Goal: Task Accomplishment & Management: Use online tool/utility

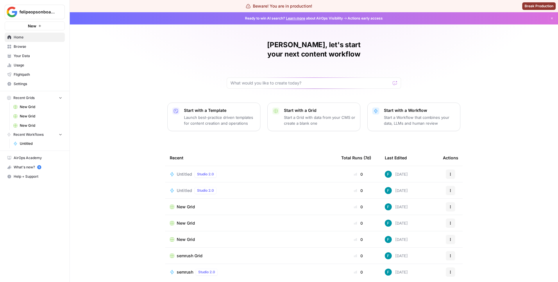
click at [29, 54] on span "Your Data" at bounding box center [38, 55] width 49 height 5
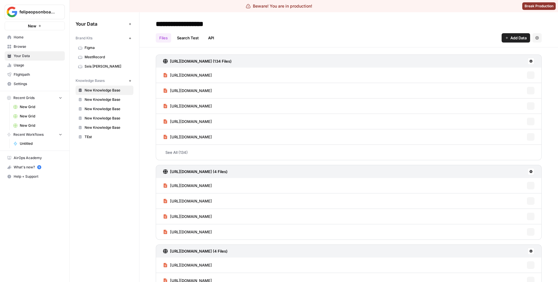
click at [28, 47] on span "Browse" at bounding box center [38, 46] width 49 height 5
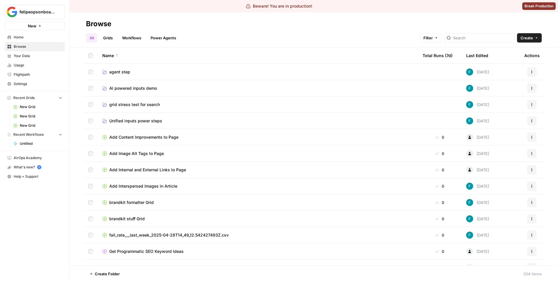
click at [132, 43] on header "Browse All Grids Workflows Power Agents Filter Create" at bounding box center [314, 29] width 489 height 35
click at [138, 39] on link "Workflows" at bounding box center [132, 37] width 26 height 9
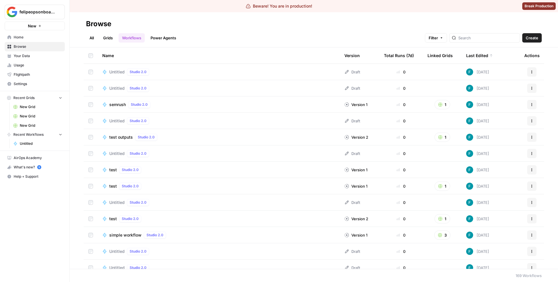
click at [530, 39] on span "Create" at bounding box center [532, 38] width 13 height 6
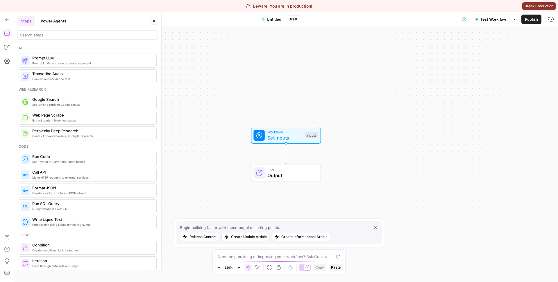
click at [236, 85] on div "Workflow Set Inputs Inputs End Output" at bounding box center [286, 153] width 544 height 255
click at [70, 42] on div "Ai Prompt LLMs to create or analyze content Prompt LLM Convert audio/video to t…" at bounding box center [87, 155] width 147 height 227
click at [70, 36] on input "search" at bounding box center [87, 35] width 135 height 6
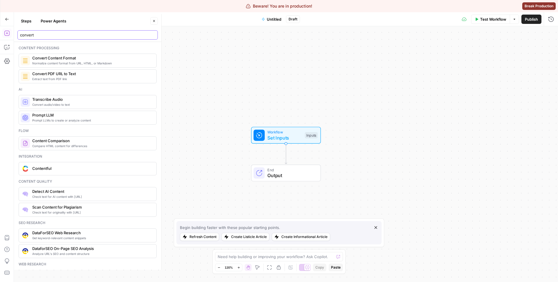
type input "convert"
click at [63, 60] on span "Convert Content Format" at bounding box center [92, 58] width 120 height 6
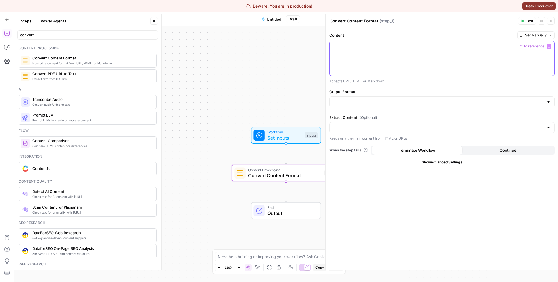
click at [397, 58] on div at bounding box center [442, 58] width 225 height 35
click at [382, 103] on input "Output Format" at bounding box center [438, 102] width 211 height 6
click at [367, 122] on span "Markdown" at bounding box center [440, 125] width 213 height 6
type input "Markdown"
click at [373, 64] on div at bounding box center [442, 58] width 225 height 35
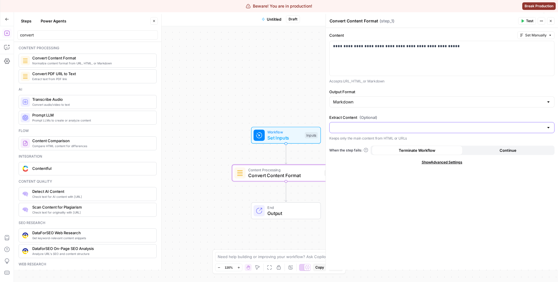
click at [387, 128] on input "Extract Content (Optional)" at bounding box center [438, 127] width 211 height 6
click at [365, 142] on span "Yes" at bounding box center [440, 142] width 213 height 6
type input "Yes"
click at [391, 188] on div "**********" at bounding box center [442, 148] width 232 height 241
click at [530, 21] on span "Test" at bounding box center [529, 20] width 7 height 5
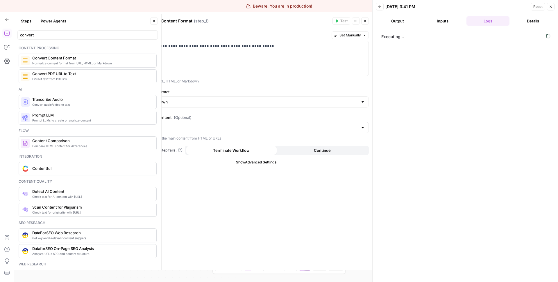
click at [448, 22] on button "Inputs" at bounding box center [443, 20] width 43 height 9
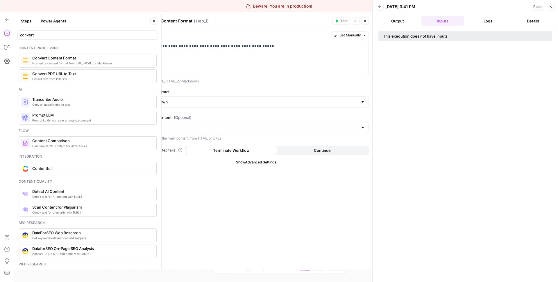
click at [391, 21] on button "Output" at bounding box center [397, 20] width 43 height 9
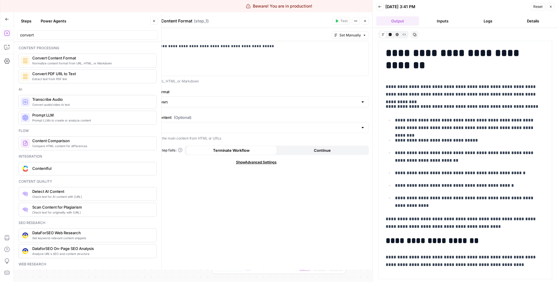
click at [485, 19] on button "Logs" at bounding box center [488, 20] width 43 height 9
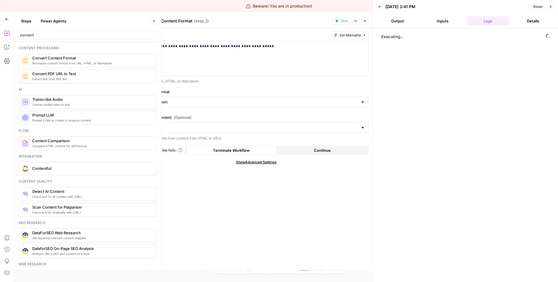
click at [396, 20] on button "Output" at bounding box center [397, 20] width 43 height 9
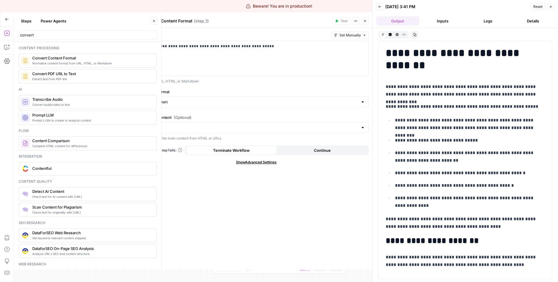
click at [492, 24] on button "Logs" at bounding box center [488, 20] width 43 height 9
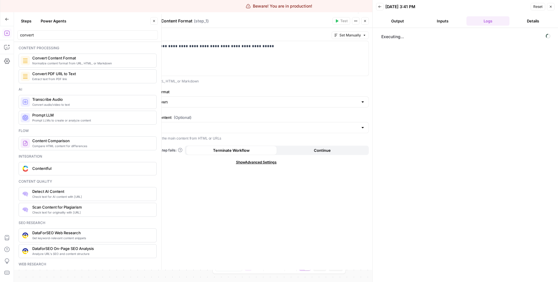
click at [366, 22] on icon "button" at bounding box center [365, 20] width 3 height 3
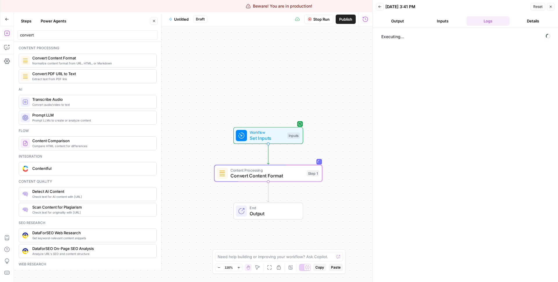
drag, startPoint x: 360, startPoint y: 168, endPoint x: 276, endPoint y: 162, distance: 84.0
click at [276, 162] on div "Workflow Set Inputs Inputs Content Processing Convert Content Format Step 1 End…" at bounding box center [193, 153] width 359 height 255
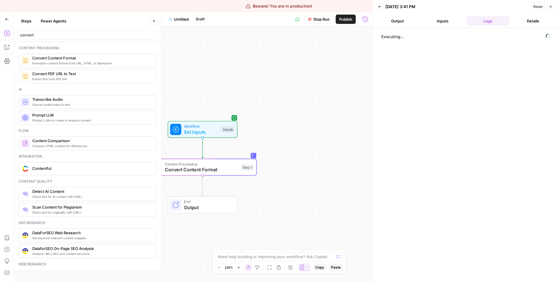
click at [404, 25] on button "Output" at bounding box center [397, 20] width 43 height 9
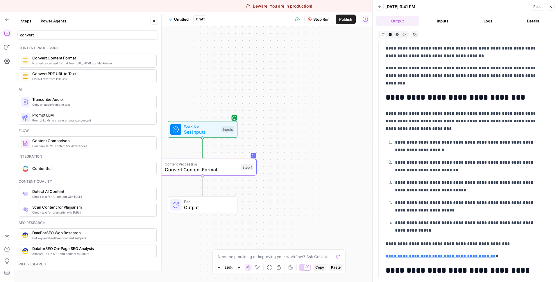
scroll to position [2361, 0]
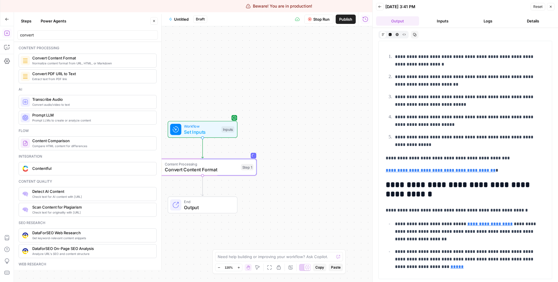
click at [489, 22] on button "Logs" at bounding box center [488, 20] width 43 height 9
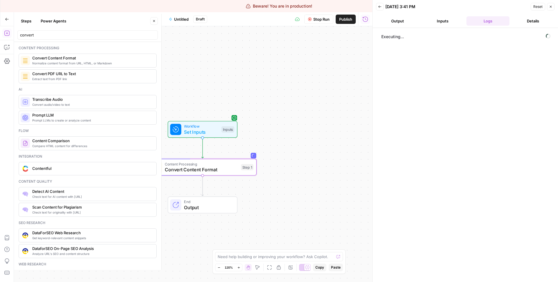
click at [405, 22] on button "Output" at bounding box center [397, 20] width 43 height 9
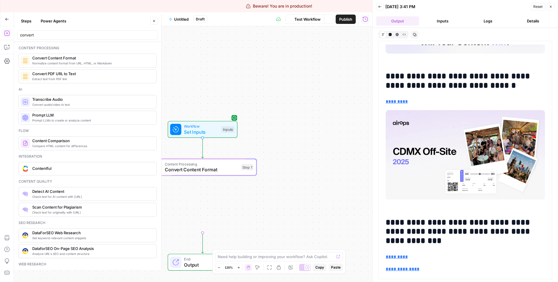
scroll to position [0, 0]
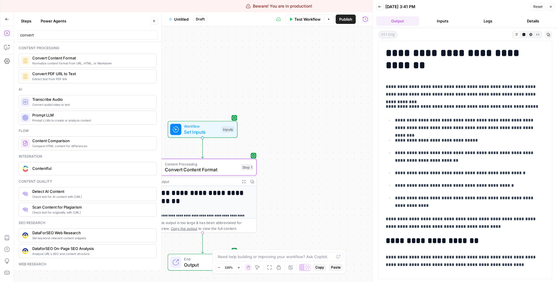
click at [488, 20] on button "Logs" at bounding box center [488, 20] width 43 height 9
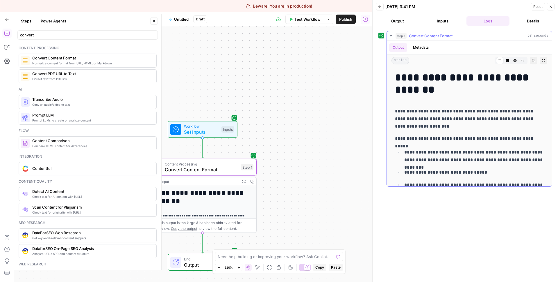
click at [419, 48] on button "Metadata" at bounding box center [421, 47] width 23 height 9
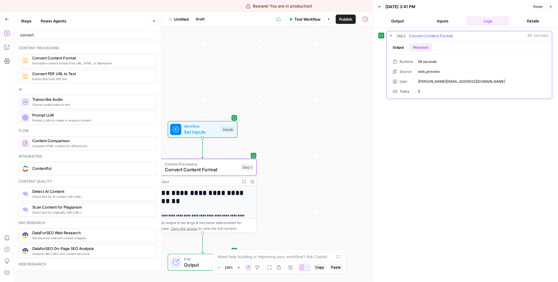
click at [399, 48] on button "Output" at bounding box center [398, 47] width 18 height 9
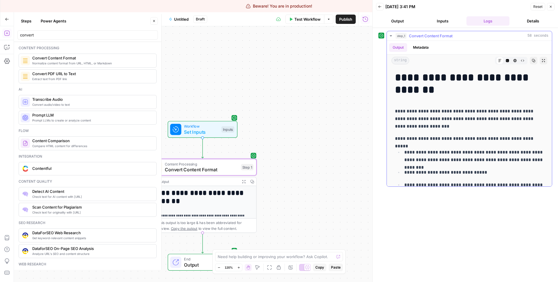
click at [397, 36] on span "step_1" at bounding box center [401, 36] width 11 height 6
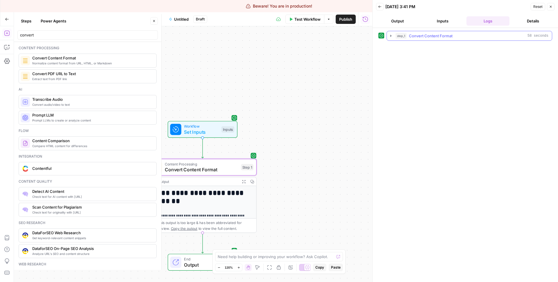
click at [397, 36] on span "step_1" at bounding box center [401, 36] width 11 height 6
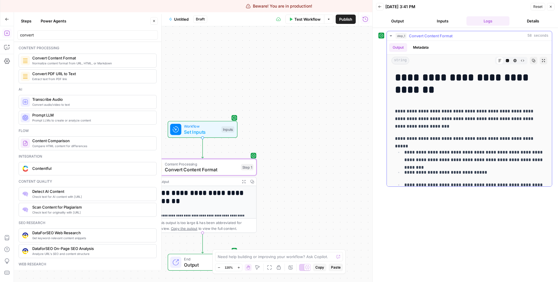
click at [418, 33] on span "Convert Content Format" at bounding box center [431, 36] width 44 height 6
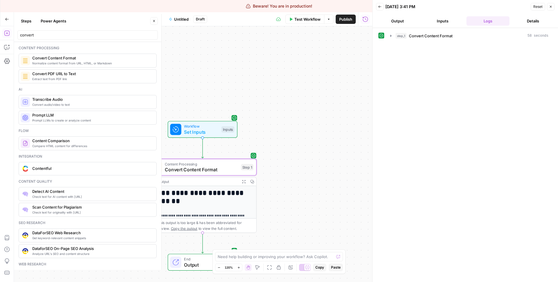
click at [530, 17] on button "Details" at bounding box center [533, 20] width 43 height 9
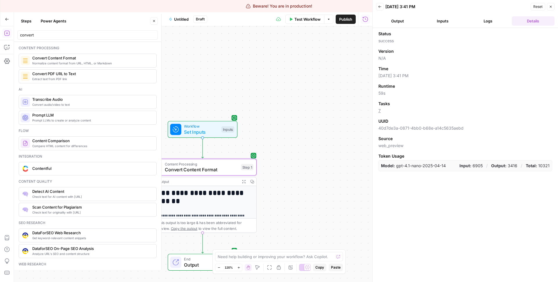
click at [501, 22] on button "Logs" at bounding box center [488, 20] width 43 height 9
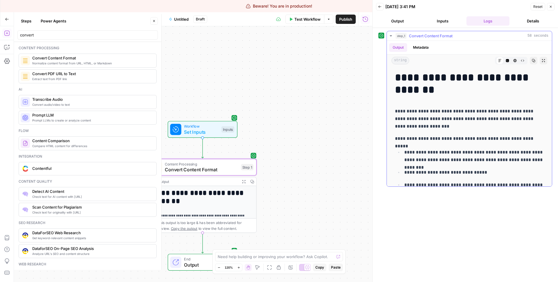
click at [469, 36] on div "step_1 Convert Content Format 58 seconds" at bounding box center [472, 36] width 153 height 6
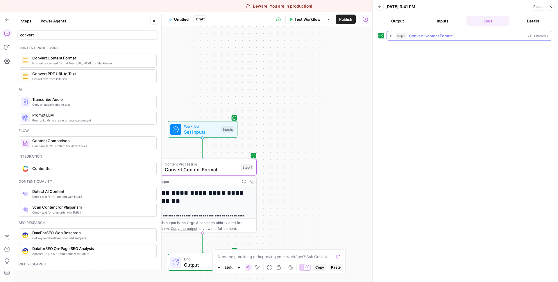
click at [469, 36] on div "step_1 Convert Content Format 58 seconds" at bounding box center [472, 36] width 153 height 6
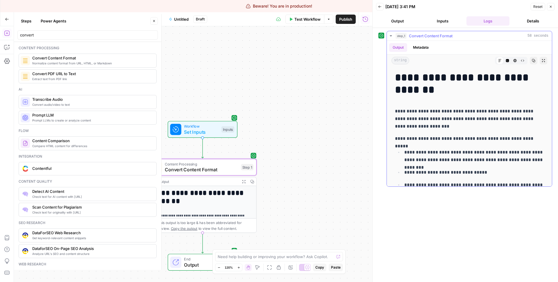
click at [423, 46] on button "Metadata" at bounding box center [421, 47] width 23 height 9
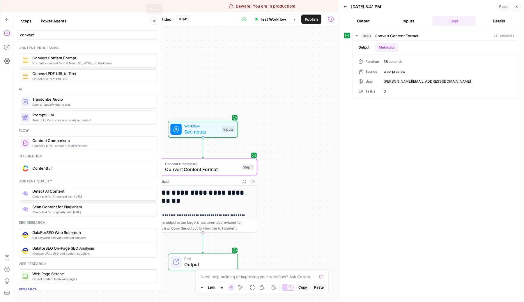
click at [152, 22] on button "Close" at bounding box center [154, 21] width 8 height 8
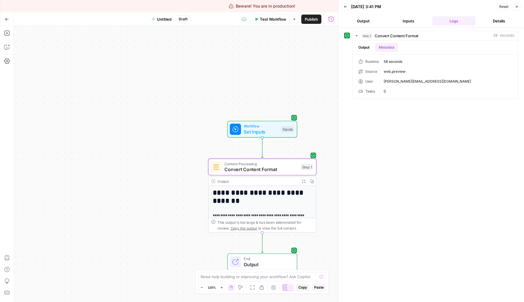
drag, startPoint x: 174, startPoint y: 97, endPoint x: 199, endPoint y: 82, distance: 29.1
click at [199, 82] on div "**********" at bounding box center [176, 164] width 324 height 276
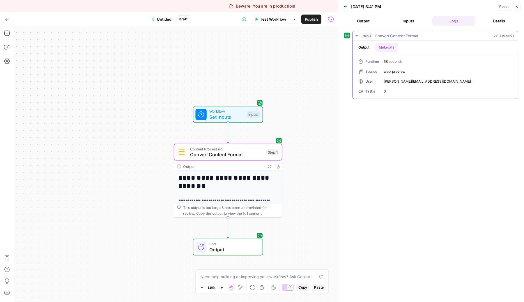
click at [361, 47] on button "Output" at bounding box center [364, 47] width 18 height 9
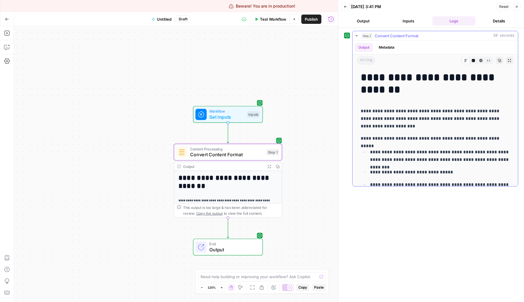
click at [385, 48] on button "Metadata" at bounding box center [386, 47] width 23 height 9
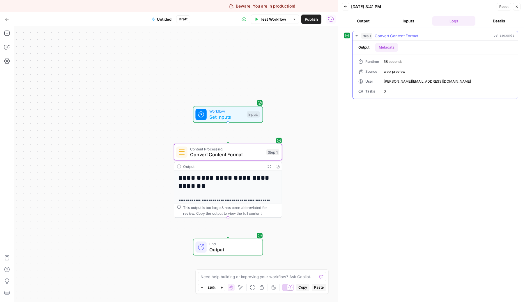
click at [368, 48] on button "Output" at bounding box center [364, 47] width 18 height 9
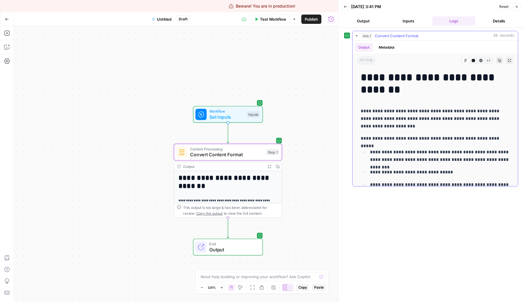
click at [383, 46] on button "Metadata" at bounding box center [386, 47] width 23 height 9
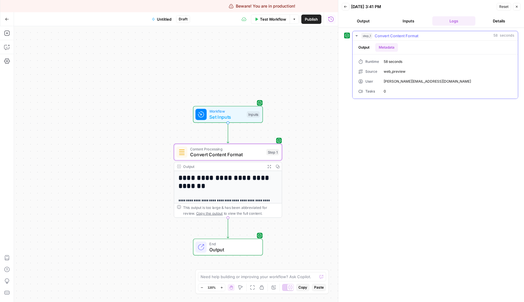
drag, startPoint x: 397, startPoint y: 94, endPoint x: 365, endPoint y: 61, distance: 46.3
click at [365, 61] on div "Runtime 58 seconds Source web_preview User [PERSON_NAME][EMAIL_ADDRESS][DOMAIN_…" at bounding box center [434, 76] width 165 height 44
click at [364, 34] on span "step_1" at bounding box center [366, 36] width 11 height 6
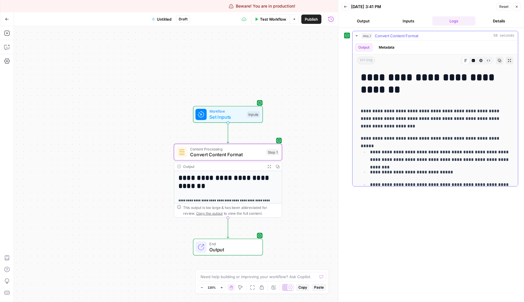
click at [392, 32] on button "step_1 Convert Content Format 58 seconds" at bounding box center [434, 35] width 165 height 9
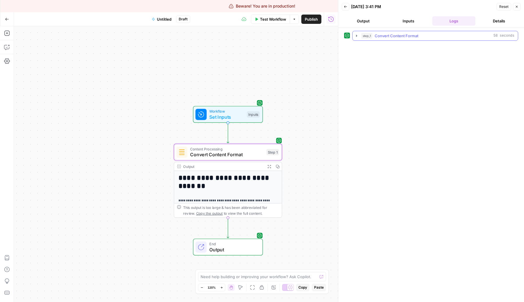
click at [390, 35] on span "Convert Content Format" at bounding box center [396, 36] width 44 height 6
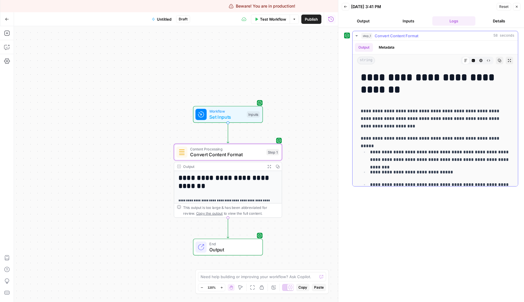
click at [386, 44] on button "Metadata" at bounding box center [386, 47] width 23 height 9
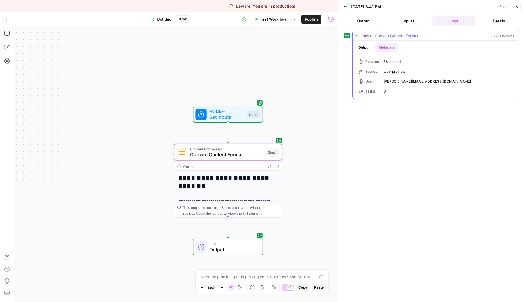
drag, startPoint x: 390, startPoint y: 89, endPoint x: 361, endPoint y: 90, distance: 29.4
click at [361, 90] on div "Runtime 58 seconds Source web_preview User [PERSON_NAME][EMAIL_ADDRESS][DOMAIN_…" at bounding box center [435, 76] width 154 height 35
click at [504, 20] on button "Details" at bounding box center [498, 20] width 43 height 9
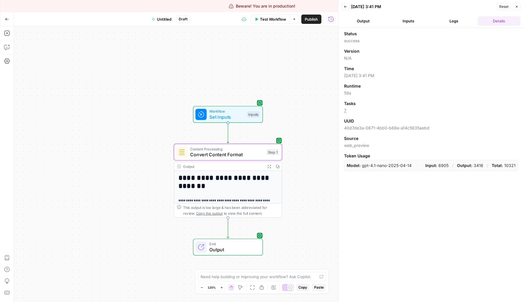
drag, startPoint x: 365, startPoint y: 116, endPoint x: 342, endPoint y: 103, distance: 25.9
click at [342, 103] on div "Status success Version N/A Time [DATE] 3:41 PM Runtime 59s Tasks 7 UUID 40d7de3…" at bounding box center [431, 165] width 186 height 274
click at [365, 116] on div "Status success Version N/A Time [DATE] 3:41 PM Runtime 59s Tasks 7 UUID 40d7de3…" at bounding box center [431, 101] width 174 height 140
drag, startPoint x: 357, startPoint y: 112, endPoint x: 346, endPoint y: 103, distance: 13.7
click at [346, 103] on div "Tasks 7" at bounding box center [431, 107] width 174 height 13
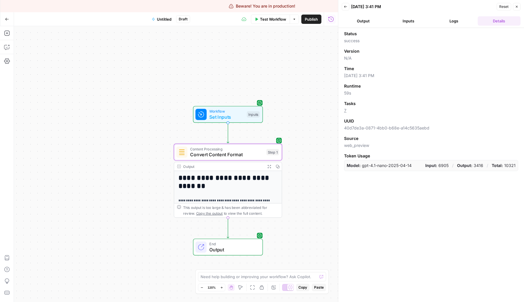
click at [444, 22] on button "Logs" at bounding box center [453, 20] width 43 height 9
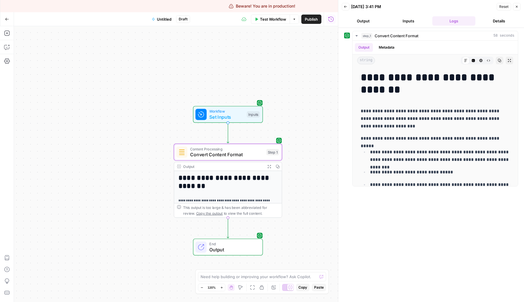
click at [419, 21] on button "Inputs" at bounding box center [408, 20] width 43 height 9
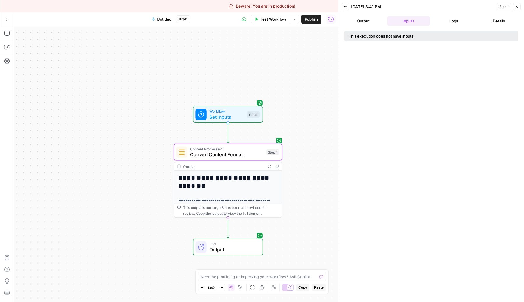
click at [448, 22] on button "Logs" at bounding box center [453, 20] width 43 height 9
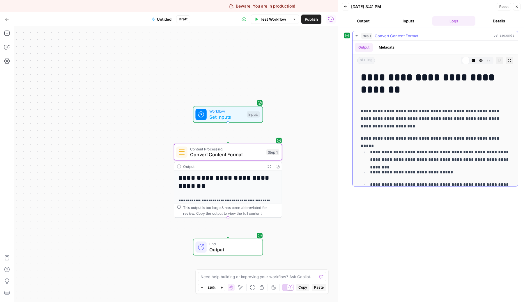
click at [380, 46] on button "Metadata" at bounding box center [386, 47] width 23 height 9
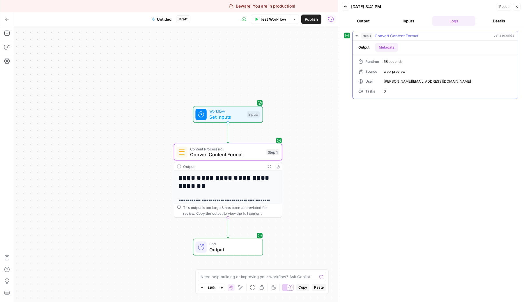
drag, startPoint x: 393, startPoint y: 96, endPoint x: 355, endPoint y: 90, distance: 38.3
click at [355, 90] on div "Runtime 58 seconds Source web_preview User [PERSON_NAME][EMAIL_ADDRESS][DOMAIN_…" at bounding box center [434, 76] width 165 height 44
click at [501, 18] on button "Details" at bounding box center [498, 20] width 43 height 9
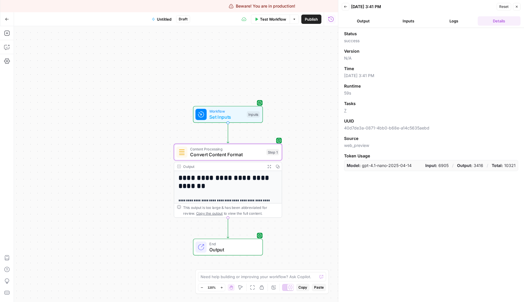
drag, startPoint x: 367, startPoint y: 112, endPoint x: 344, endPoint y: 104, distance: 24.0
click at [344, 104] on div "Tasks 7" at bounding box center [431, 107] width 174 height 13
click at [454, 19] on button "Logs" at bounding box center [453, 20] width 43 height 9
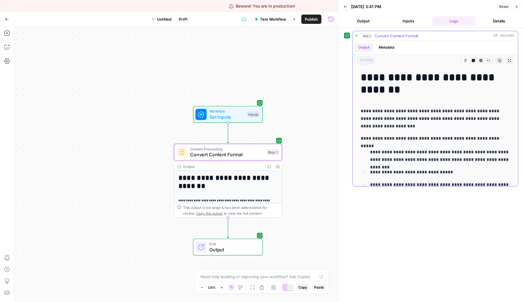
click at [364, 36] on span "step_1" at bounding box center [366, 36] width 11 height 6
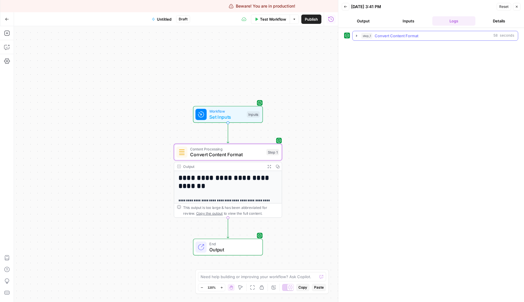
click at [387, 35] on span "Convert Content Format" at bounding box center [396, 36] width 44 height 6
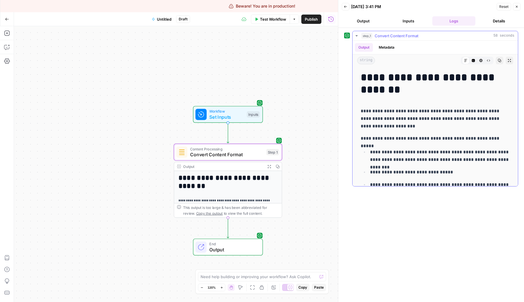
click at [388, 50] on button "Metadata" at bounding box center [386, 47] width 23 height 9
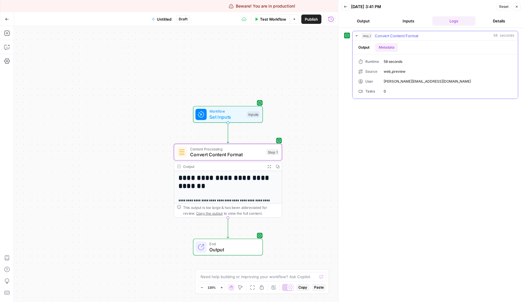
drag, startPoint x: 388, startPoint y: 91, endPoint x: 368, endPoint y: 61, distance: 36.9
click at [368, 61] on div "Runtime 58 seconds Source web_preview User [PERSON_NAME][EMAIL_ADDRESS][DOMAIN_…" at bounding box center [435, 76] width 154 height 35
click at [396, 98] on div "Runtime 58 seconds Source web_preview User [PERSON_NAME][EMAIL_ADDRESS][DOMAIN_…" at bounding box center [434, 76] width 165 height 44
drag, startPoint x: 389, startPoint y: 88, endPoint x: 374, endPoint y: 65, distance: 27.4
click at [374, 65] on div "Runtime 58 seconds Source web_preview User [PERSON_NAME][EMAIL_ADDRESS][DOMAIN_…" at bounding box center [435, 76] width 154 height 35
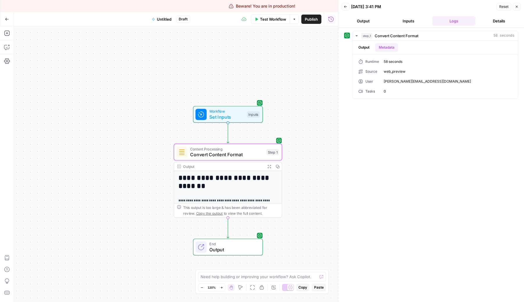
click at [496, 19] on button "Details" at bounding box center [498, 20] width 43 height 9
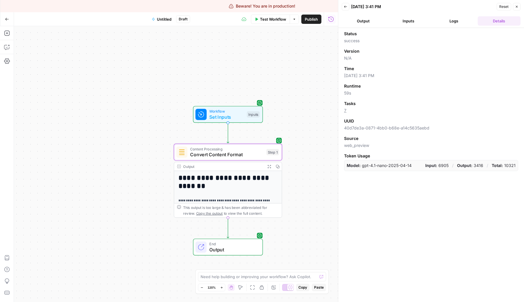
drag, startPoint x: 351, startPoint y: 114, endPoint x: 340, endPoint y: 102, distance: 16.9
click at [341, 102] on div "Back [DATE] 3:41 PM Reset Close Output Inputs Logs Details Status success Versi…" at bounding box center [431, 151] width 186 height 302
click at [446, 24] on button "Logs" at bounding box center [453, 20] width 43 height 9
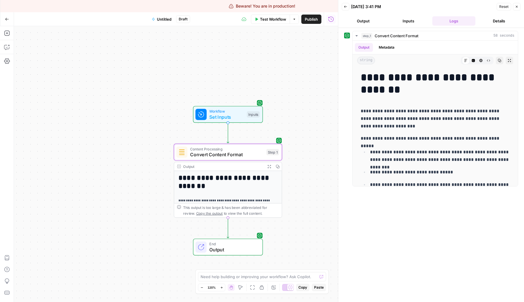
click at [415, 22] on button "Inputs" at bounding box center [408, 20] width 43 height 9
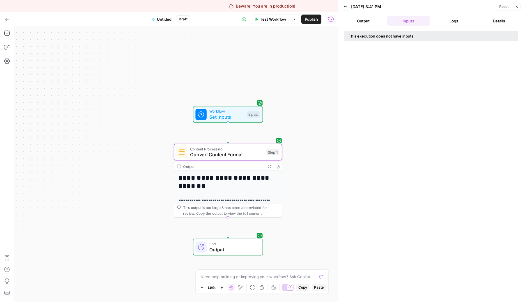
click at [462, 15] on header "Back [DATE] 3:41 PM Reset Close Output Inputs Logs Details" at bounding box center [431, 14] width 186 height 28
click at [453, 22] on button "Logs" at bounding box center [453, 20] width 43 height 9
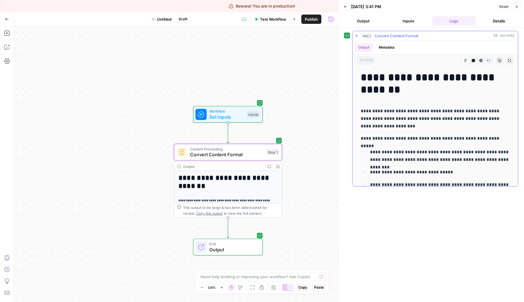
click at [367, 35] on span "step_1" at bounding box center [366, 36] width 11 height 6
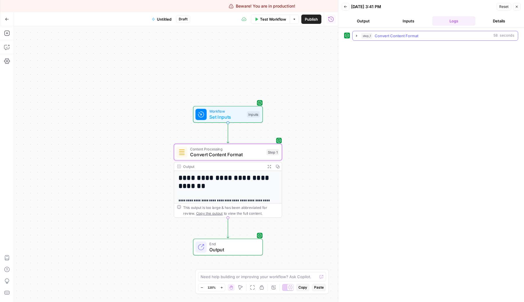
click at [362, 37] on span "step_1" at bounding box center [366, 36] width 11 height 6
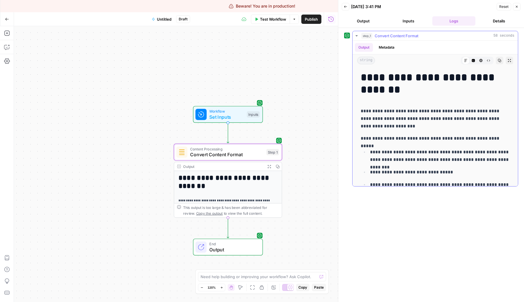
click at [389, 52] on div "Output Metadata" at bounding box center [434, 47] width 165 height 13
click at [387, 47] on button "Metadata" at bounding box center [386, 47] width 23 height 9
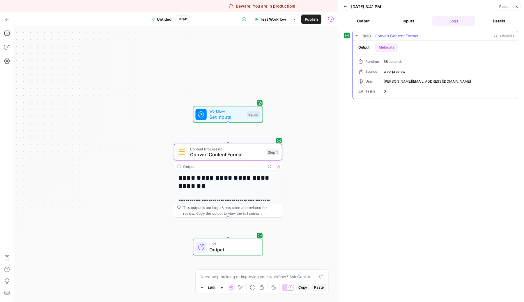
drag, startPoint x: 393, startPoint y: 89, endPoint x: 361, endPoint y: 89, distance: 32.3
click at [361, 89] on div "Runtime 58 seconds Source web_preview User [PERSON_NAME][EMAIL_ADDRESS][DOMAIN_…" at bounding box center [435, 76] width 154 height 35
click at [399, 93] on span "0" at bounding box center [447, 91] width 128 height 5
drag, startPoint x: 399, startPoint y: 93, endPoint x: 351, endPoint y: 93, distance: 48.3
click at [351, 93] on div "step_1 Convert Content Format 58 seconds Output Metadata Runtime 58 seconds Sou…" at bounding box center [431, 65] width 174 height 68
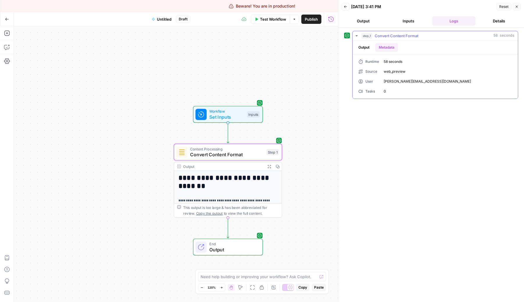
click at [399, 92] on span "0" at bounding box center [447, 91] width 128 height 5
drag, startPoint x: 387, startPoint y: 89, endPoint x: 369, endPoint y: 89, distance: 18.6
click at [369, 89] on div "Runtime 58 seconds Source web_preview User [PERSON_NAME][EMAIL_ADDRESS][DOMAIN_…" at bounding box center [435, 76] width 154 height 35
click at [367, 89] on div "Tasks" at bounding box center [368, 91] width 21 height 5
click at [366, 89] on div "Tasks" at bounding box center [368, 91] width 21 height 5
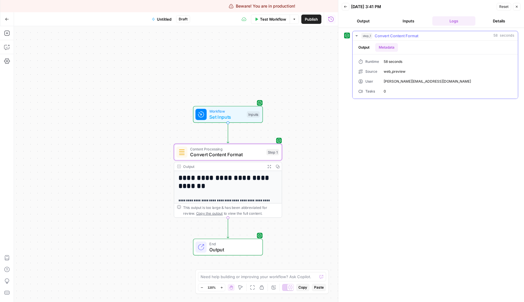
click at [366, 89] on div "Tasks" at bounding box center [368, 91] width 21 height 5
drag, startPoint x: 391, startPoint y: 90, endPoint x: 381, endPoint y: 90, distance: 10.5
click at [382, 90] on div "Runtime 58 seconds Source web_preview User [PERSON_NAME][EMAIL_ADDRESS][DOMAIN_…" at bounding box center [435, 76] width 154 height 35
click at [381, 90] on div "Runtime 58 seconds Source web_preview User [PERSON_NAME][EMAIL_ADDRESS][DOMAIN_…" at bounding box center [435, 76] width 154 height 35
drag, startPoint x: 386, startPoint y: 91, endPoint x: 363, endPoint y: 86, distance: 23.1
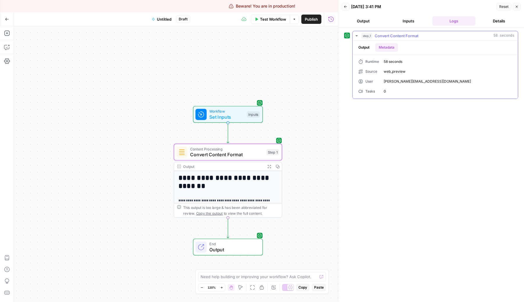
click at [363, 86] on div "Runtime 58 seconds Source web_preview User [PERSON_NAME][EMAIL_ADDRESS][DOMAIN_…" at bounding box center [435, 76] width 154 height 35
click at [483, 21] on button "Details" at bounding box center [498, 20] width 43 height 9
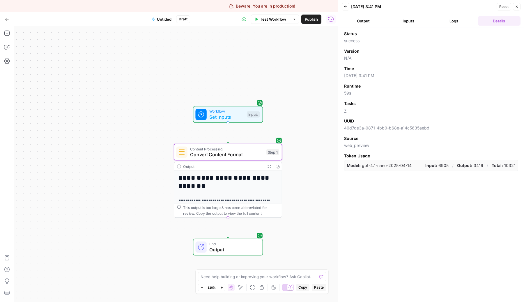
click at [464, 20] on button "Logs" at bounding box center [453, 20] width 43 height 9
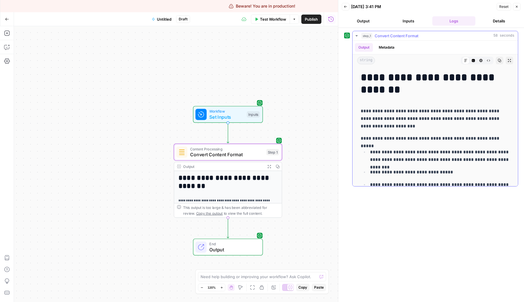
click at [385, 43] on button "Metadata" at bounding box center [386, 47] width 23 height 9
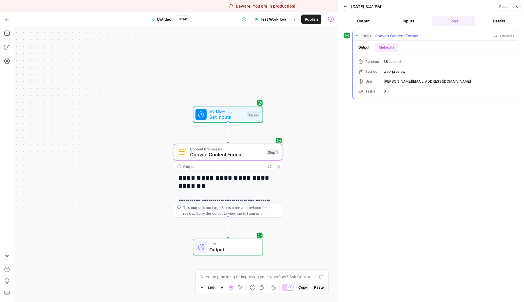
drag, startPoint x: 387, startPoint y: 91, endPoint x: 365, endPoint y: 91, distance: 21.5
click at [365, 91] on div "Runtime 58 seconds Source web_preview User [PERSON_NAME][EMAIL_ADDRESS][DOMAIN_…" at bounding box center [435, 76] width 154 height 35
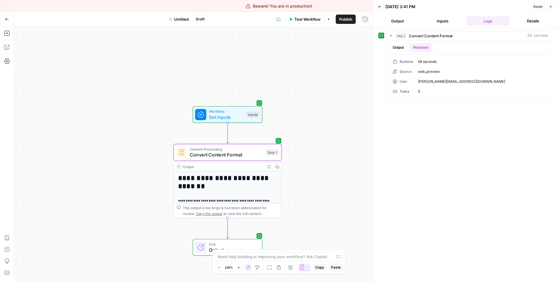
click at [526, 18] on button "Details" at bounding box center [533, 20] width 43 height 9
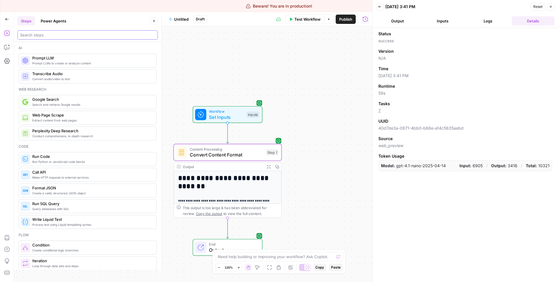
click at [75, 36] on input "search" at bounding box center [87, 35] width 135 height 6
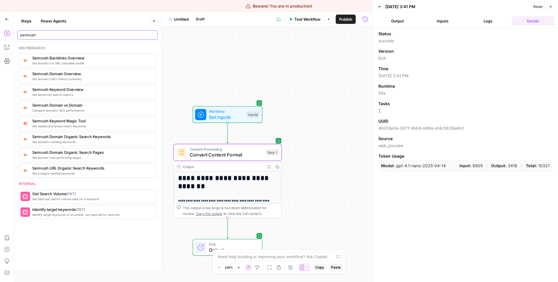
type input "semrush"
click at [79, 78] on span "Get domain's SEO metrics summary" at bounding box center [92, 78] width 120 height 5
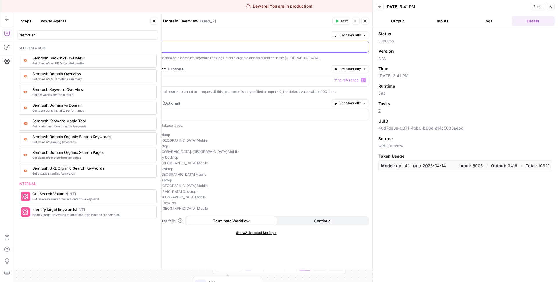
click at [212, 45] on p at bounding box center [256, 46] width 218 height 6
click at [216, 83] on div at bounding box center [256, 80] width 225 height 11
click at [222, 118] on div at bounding box center [256, 114] width 225 height 11
click at [341, 21] on span "Test" at bounding box center [344, 20] width 7 height 5
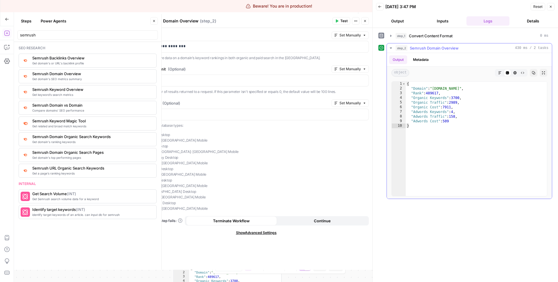
click at [427, 50] on span "Semrush Domain Overview" at bounding box center [434, 48] width 49 height 6
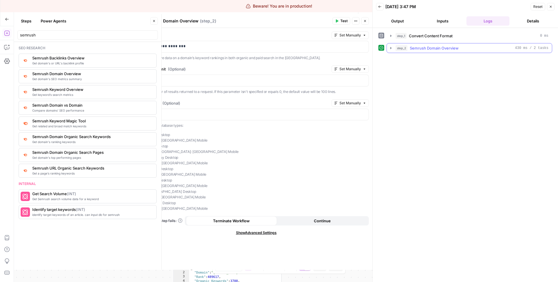
click at [427, 50] on span "Semrush Domain Overview" at bounding box center [434, 48] width 49 height 6
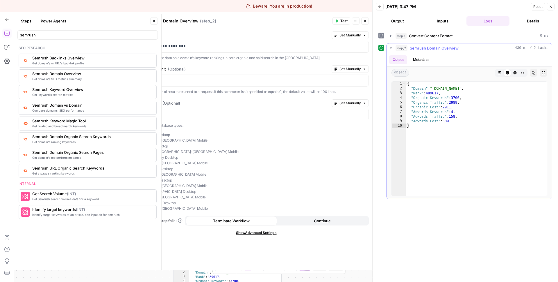
click at [423, 63] on button "Metadata" at bounding box center [421, 59] width 23 height 9
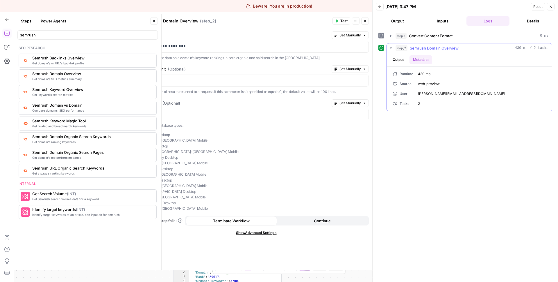
click at [399, 58] on button "Output" at bounding box center [398, 59] width 18 height 9
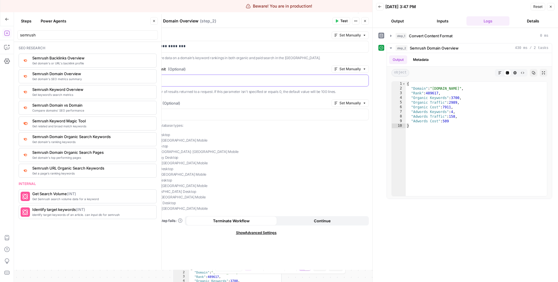
click at [206, 75] on div "***" at bounding box center [256, 80] width 225 height 11
click at [344, 19] on span "Test" at bounding box center [344, 20] width 7 height 5
click at [195, 44] on p "**********" at bounding box center [256, 46] width 218 height 6
click at [69, 92] on span "Get keyword’s search metrics" at bounding box center [92, 94] width 120 height 5
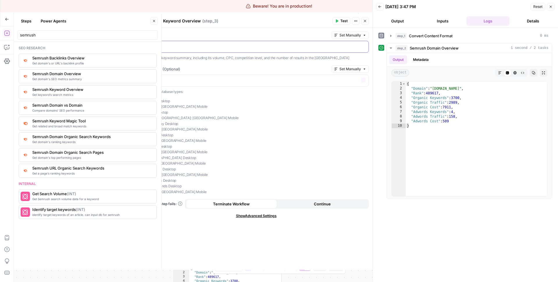
click at [190, 42] on div at bounding box center [256, 46] width 225 height 11
click at [78, 123] on span "Semrush Keyword Magic Tool" at bounding box center [92, 121] width 120 height 6
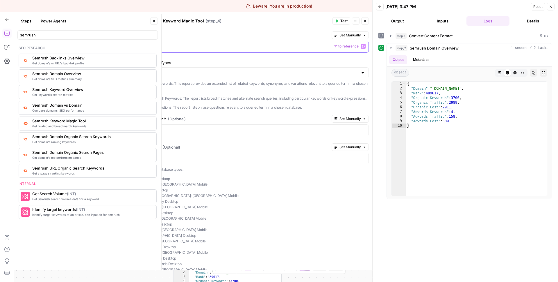
click at [193, 43] on p at bounding box center [256, 46] width 218 height 6
click at [88, 143] on span "Get domain's ranking keywords" at bounding box center [92, 141] width 120 height 5
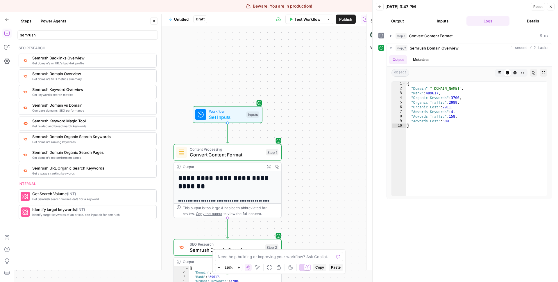
type textarea "Semrush Domain Organic Search Keywords"
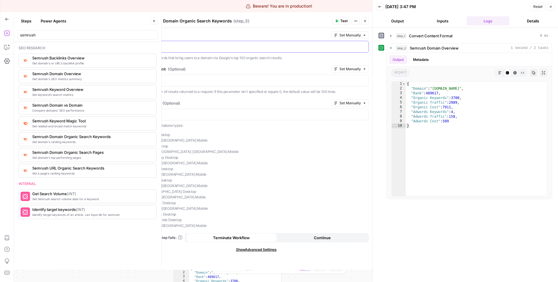
click at [231, 47] on p at bounding box center [256, 46] width 218 height 6
click at [365, 22] on icon "button" at bounding box center [365, 20] width 3 height 3
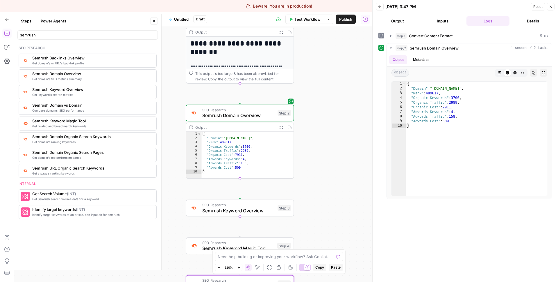
drag, startPoint x: 319, startPoint y: 170, endPoint x: 332, endPoint y: 29, distance: 141.4
click at [332, 29] on div "**********" at bounding box center [193, 153] width 359 height 255
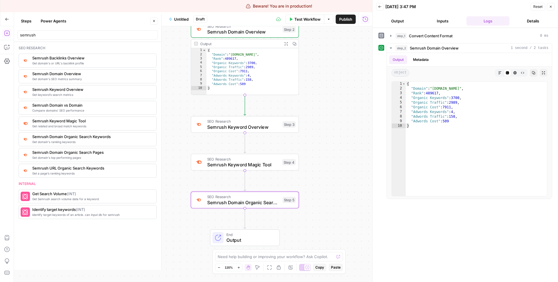
drag, startPoint x: 315, startPoint y: 163, endPoint x: 316, endPoint y: 95, distance: 67.8
click at [316, 95] on div "**********" at bounding box center [193, 153] width 359 height 255
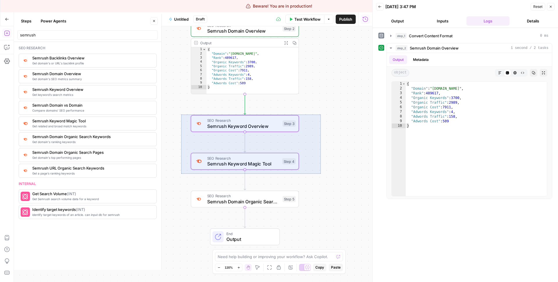
drag, startPoint x: 321, startPoint y: 173, endPoint x: 179, endPoint y: 108, distance: 156.0
click at [179, 108] on div "**********" at bounding box center [193, 153] width 359 height 255
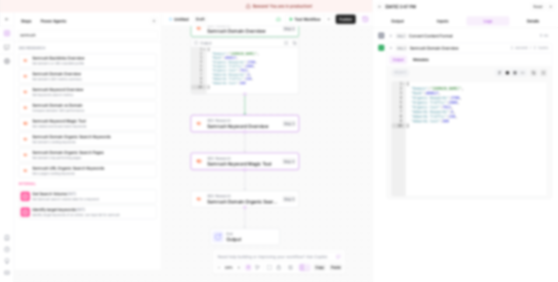
click button "Delete 2 Steps" at bounding box center [270, 76] width 28 height 8
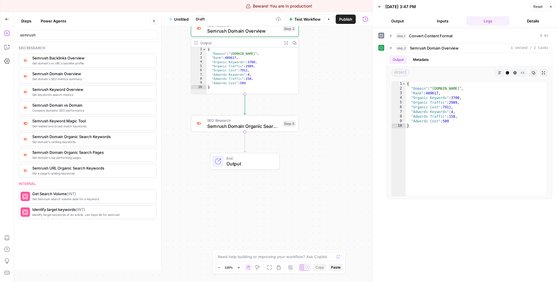
click at [247, 120] on span "SEO Research" at bounding box center [243, 120] width 73 height 6
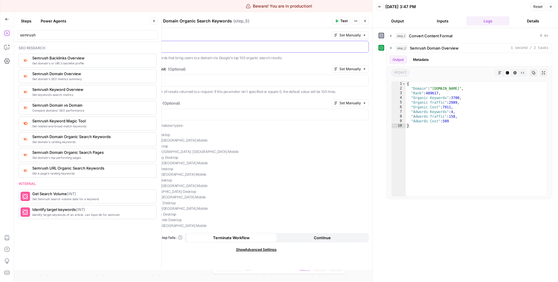
click at [226, 42] on div at bounding box center [256, 46] width 225 height 11
click at [216, 78] on p at bounding box center [256, 80] width 218 height 6
click at [213, 104] on label "Database (Optional)" at bounding box center [237, 103] width 186 height 6
click at [329, 17] on header "Semrush Domain Organic Search Keywords Semrush Domain Organic Search Keywords (…" at bounding box center [256, 21] width 232 height 14
click at [336, 18] on button "Test" at bounding box center [342, 21] width 18 height 8
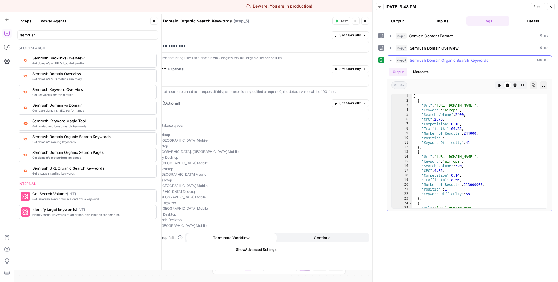
click at [416, 74] on button "Metadata" at bounding box center [421, 71] width 23 height 9
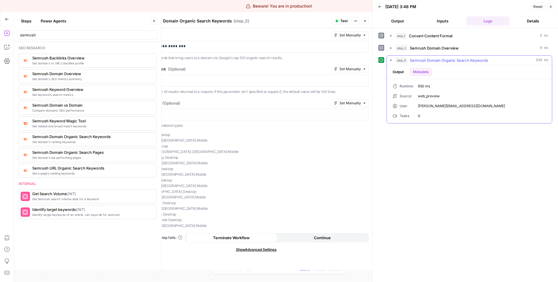
click at [402, 72] on button "Output" at bounding box center [398, 71] width 18 height 9
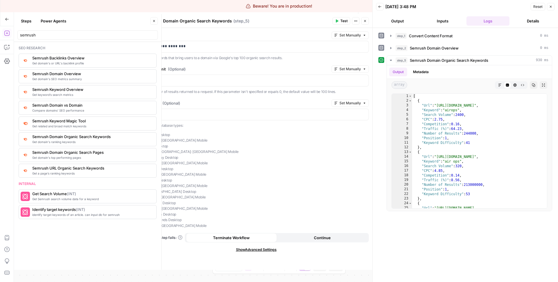
click at [529, 17] on button "Details" at bounding box center [533, 20] width 43 height 9
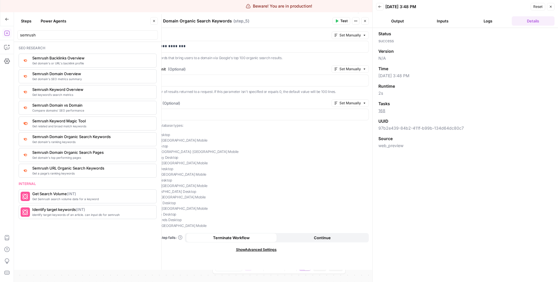
click at [485, 23] on button "Logs" at bounding box center [488, 20] width 43 height 9
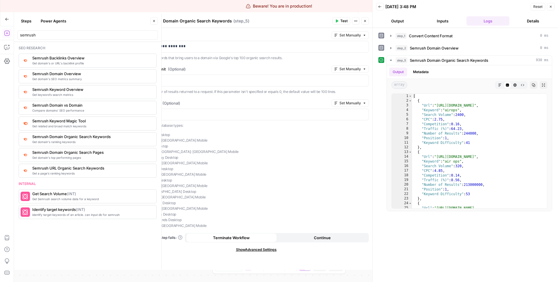
click at [362, 18] on button "Close" at bounding box center [366, 21] width 8 height 8
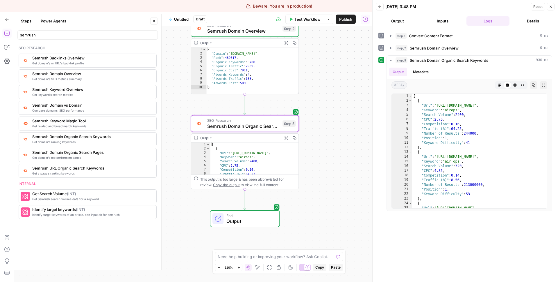
click at [551, 8] on icon "button" at bounding box center [550, 6] width 3 height 3
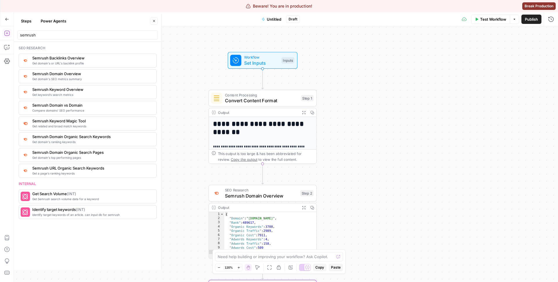
click at [30, 18] on button "Steps" at bounding box center [25, 20] width 17 height 9
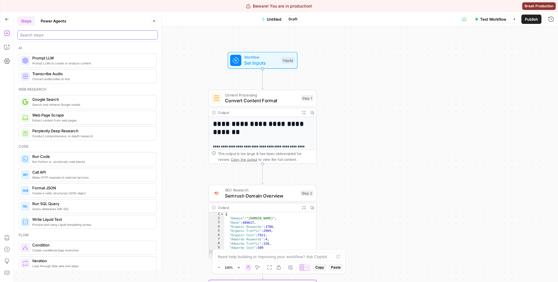
click at [44, 32] on input "search" at bounding box center [87, 35] width 135 height 6
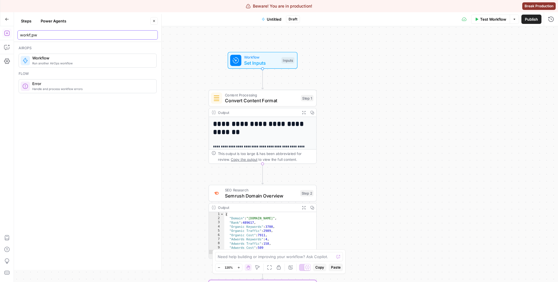
type input "workf;pw"
click at [51, 65] on span "Run another AirOps workflow" at bounding box center [92, 63] width 120 height 5
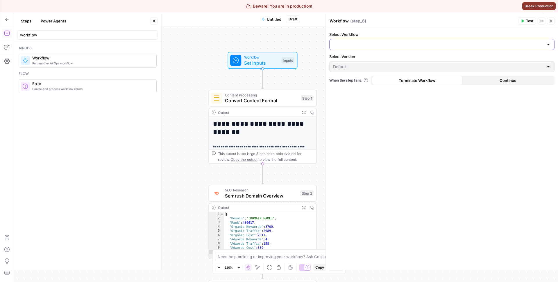
click at [355, 43] on input "Select Workflow" at bounding box center [438, 45] width 211 height 6
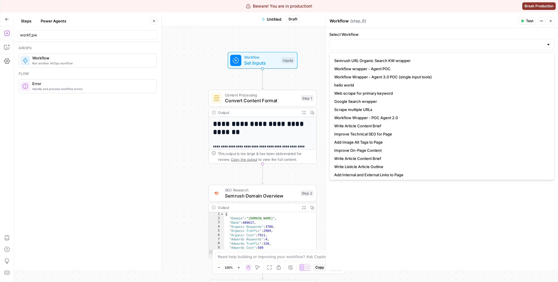
scroll to position [301, 0]
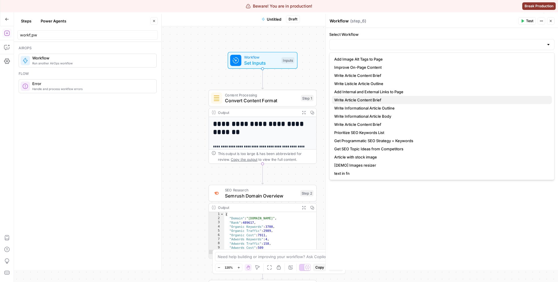
click at [361, 99] on span "Write Article Content Brief" at bounding box center [440, 100] width 213 height 6
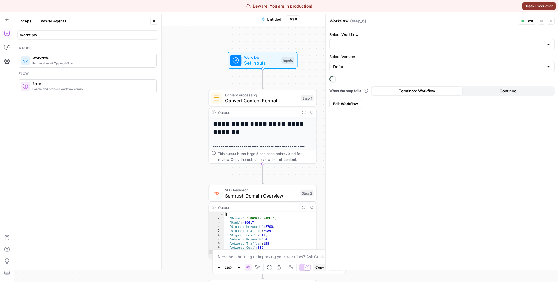
type input "Write Article Content Brief"
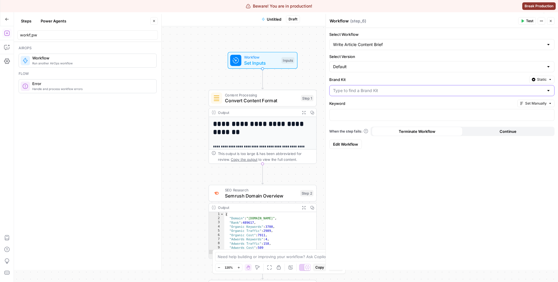
click at [367, 91] on input "Brand Kit" at bounding box center [438, 91] width 211 height 6
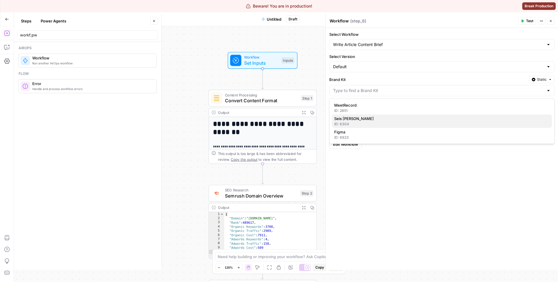
click at [356, 126] on div "ID: 6304" at bounding box center [442, 123] width 216 height 5
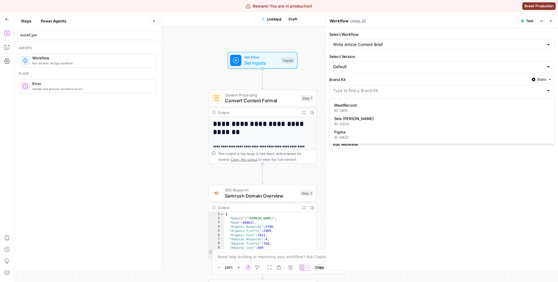
type input "Seis [PERSON_NAME]"
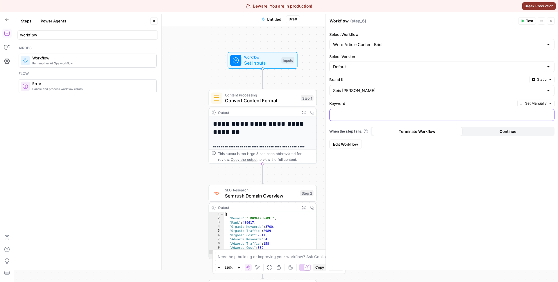
click at [372, 111] on div at bounding box center [442, 114] width 225 height 11
click at [437, 211] on div "**********" at bounding box center [442, 148] width 232 height 241
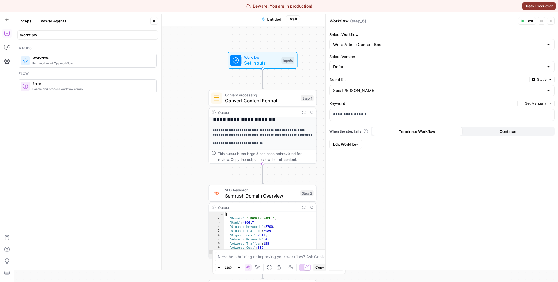
click at [292, 191] on span "SEO Research" at bounding box center [261, 190] width 73 height 6
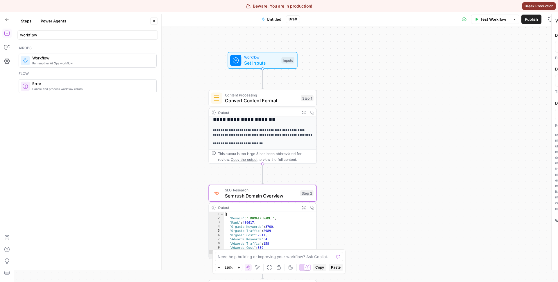
type textarea "Semrush Domain Overview"
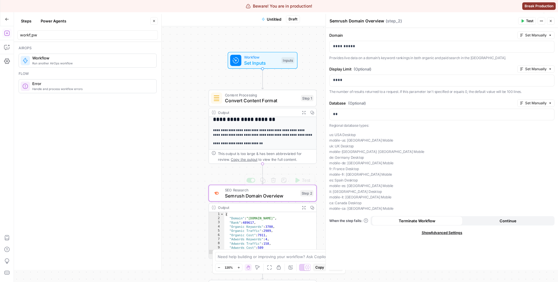
click at [315, 172] on div "**********" at bounding box center [286, 153] width 544 height 255
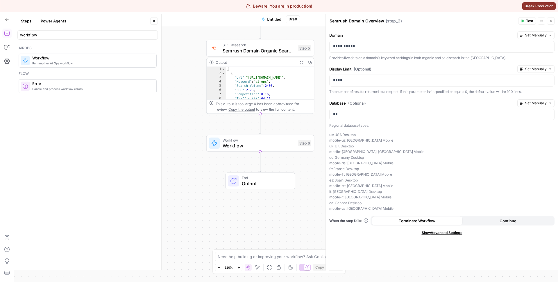
click at [289, 145] on span "Workflow" at bounding box center [259, 145] width 73 height 7
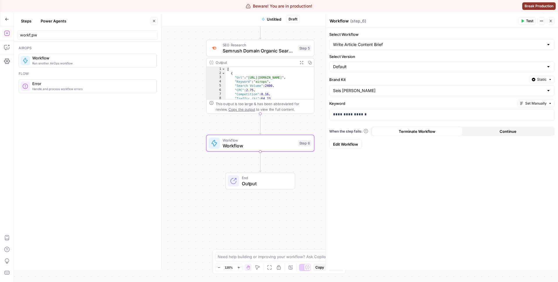
click at [522, 22] on icon "button" at bounding box center [523, 20] width 3 height 3
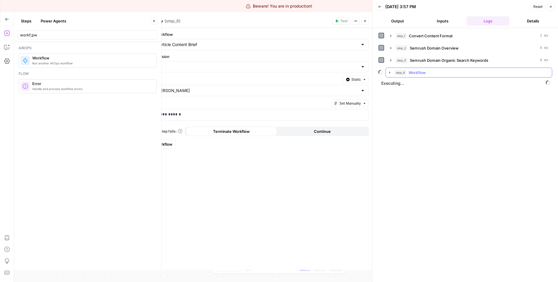
click at [411, 73] on span "Workflow" at bounding box center [417, 73] width 17 height 6
click at [402, 86] on icon "button" at bounding box center [403, 84] width 5 height 5
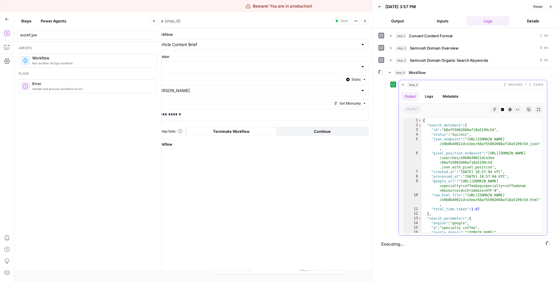
click at [403, 85] on icon "button" at bounding box center [403, 84] width 5 height 5
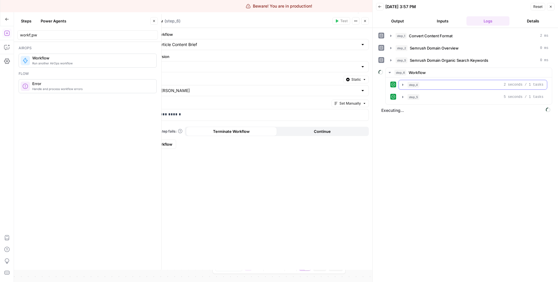
click at [413, 88] on button "step_4 2 seconds / 1 tasks" at bounding box center [473, 84] width 148 height 9
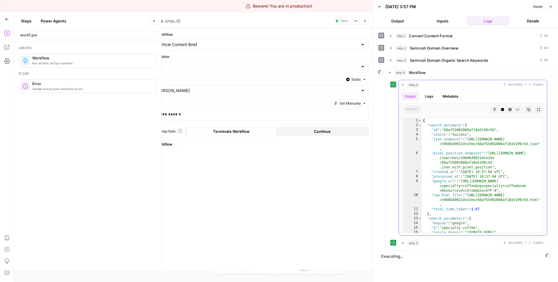
click at [413, 88] on button "step_4 2 seconds / 1 tasks" at bounding box center [473, 84] width 148 height 9
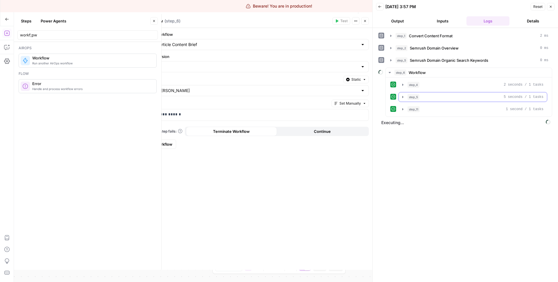
click at [416, 100] on button "step_5 5 seconds / 1 tasks" at bounding box center [473, 96] width 148 height 9
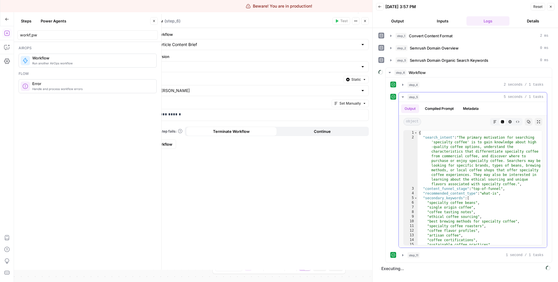
click at [416, 100] on button "step_5 5 seconds / 1 tasks" at bounding box center [473, 96] width 148 height 9
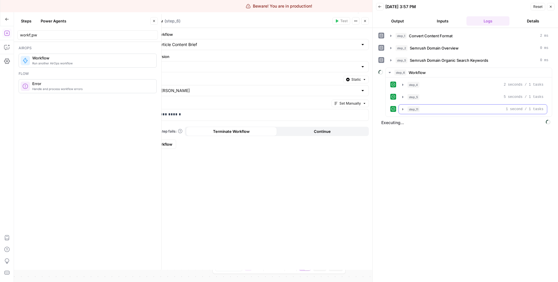
click at [420, 111] on span "step_11" at bounding box center [414, 109] width 12 height 6
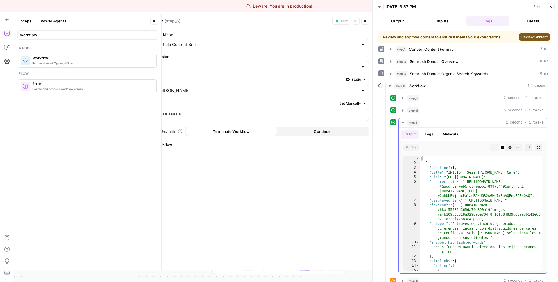
click at [423, 123] on div "step_11 1 second / 1 tasks" at bounding box center [476, 123] width 136 height 6
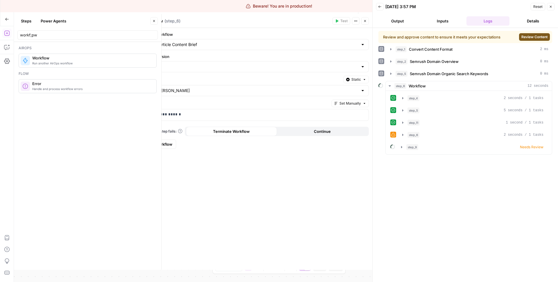
click at [542, 38] on span "Review Content" at bounding box center [535, 36] width 26 height 5
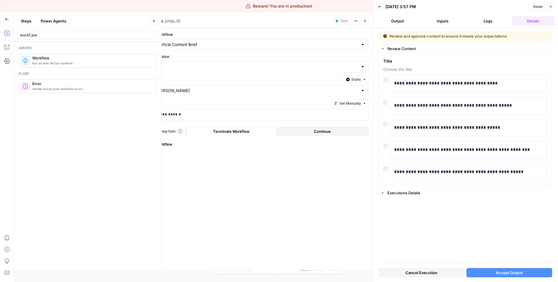
click at [519, 269] on button "Accept Output" at bounding box center [510, 272] width 86 height 9
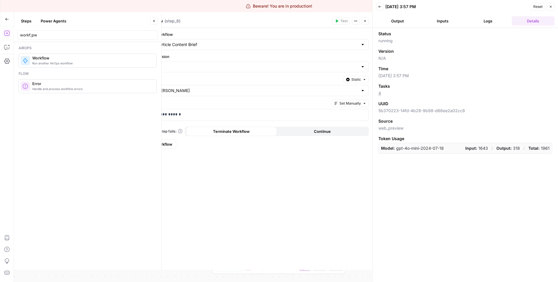
click at [448, 20] on button "Inputs" at bounding box center [443, 20] width 43 height 9
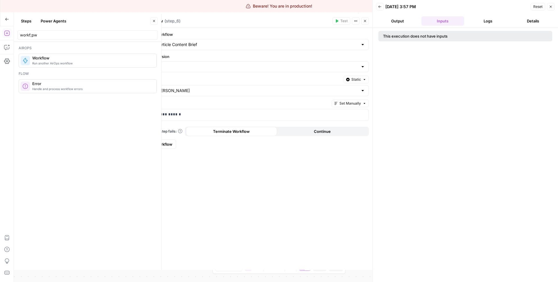
click at [479, 20] on button "Logs" at bounding box center [488, 20] width 43 height 9
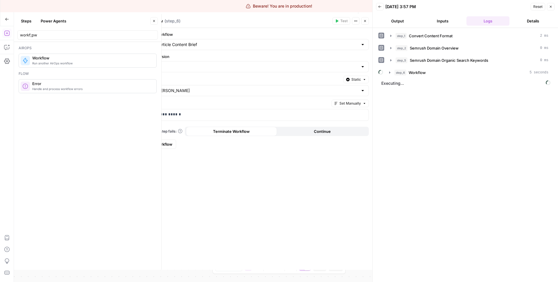
click at [421, 78] on div "step_1 Convert Content Format 2 ms step_2 Semrush Domain Overview 0 ms step_5 S…" at bounding box center [466, 155] width 174 height 248
click at [421, 73] on span "Workflow" at bounding box center [417, 73] width 17 height 6
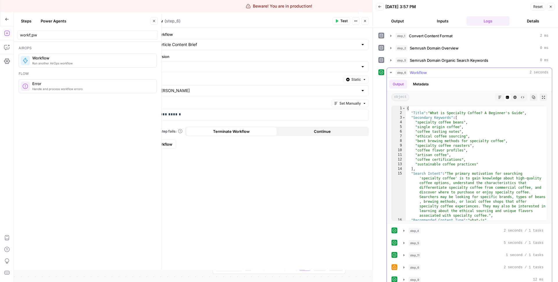
click at [425, 83] on button "Metadata" at bounding box center [421, 84] width 23 height 9
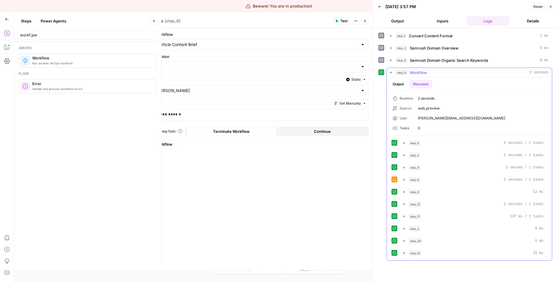
click at [399, 83] on button "Output" at bounding box center [398, 84] width 18 height 9
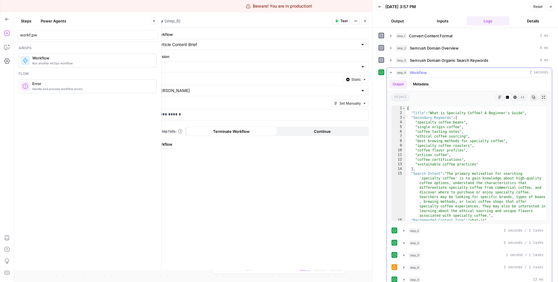
click at [427, 83] on button "Metadata" at bounding box center [421, 84] width 23 height 9
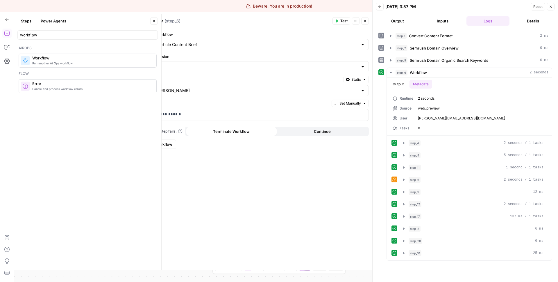
click at [533, 21] on button "Details" at bounding box center [533, 20] width 43 height 9
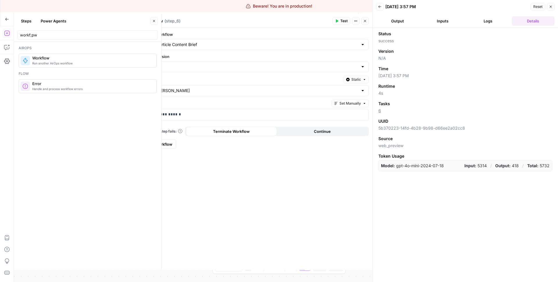
click at [492, 20] on button "Logs" at bounding box center [488, 20] width 43 height 9
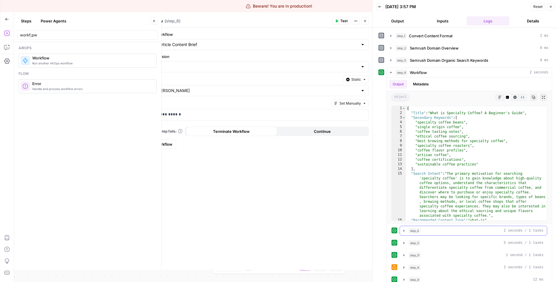
click at [419, 229] on span "step_4" at bounding box center [415, 230] width 12 height 6
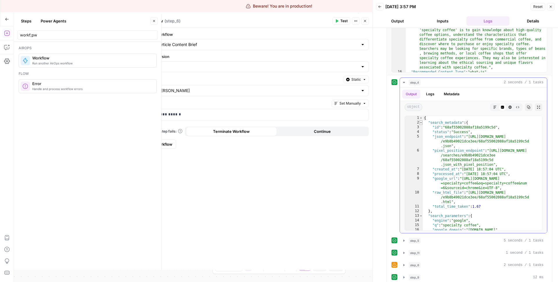
scroll to position [0, 0]
click at [416, 82] on span "step_4" at bounding box center [415, 82] width 12 height 6
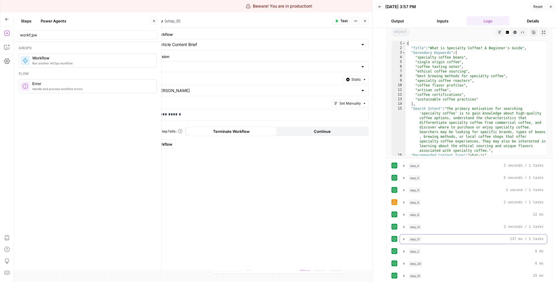
scroll to position [69, 0]
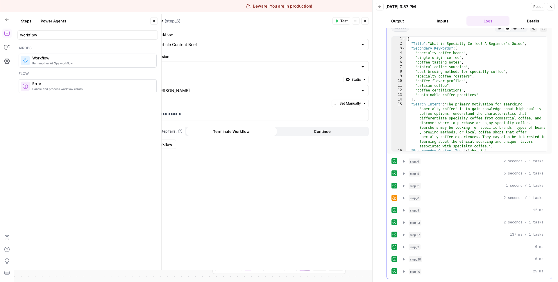
click at [531, 257] on div "step_20 6 ms" at bounding box center [476, 259] width 135 height 6
